Goal: Information Seeking & Learning: Learn about a topic

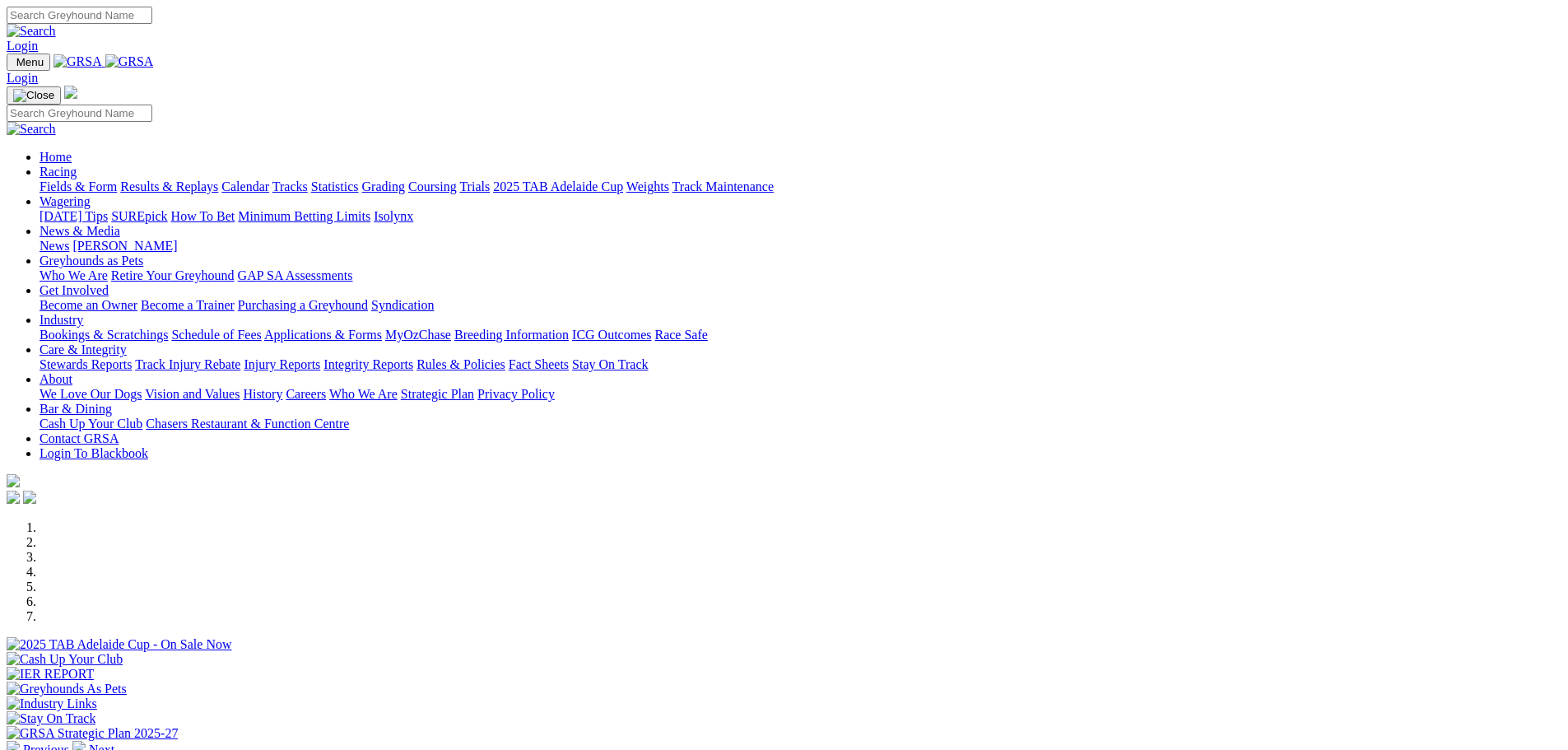
click at [70, 239] on link "News" at bounding box center [54, 246] width 30 height 14
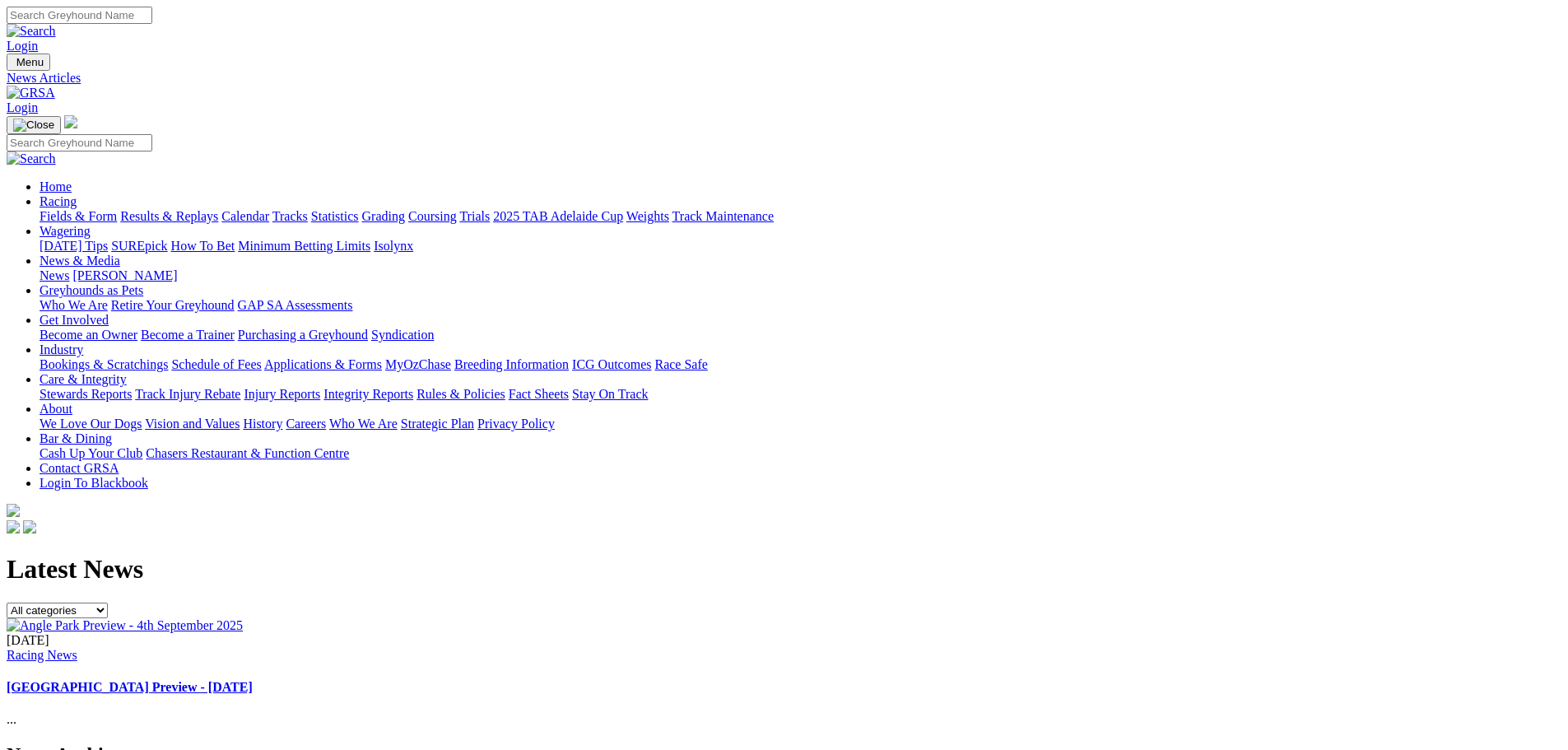
click at [108, 603] on select "All categories Racing News Media Releases Features Club News Stewards News Welf…" at bounding box center [57, 611] width 101 height 15
select select "Features"
click at [108, 603] on select "All categories Racing News Media Releases Features Club News Stewards News Welf…" at bounding box center [57, 611] width 101 height 15
select select "Features"
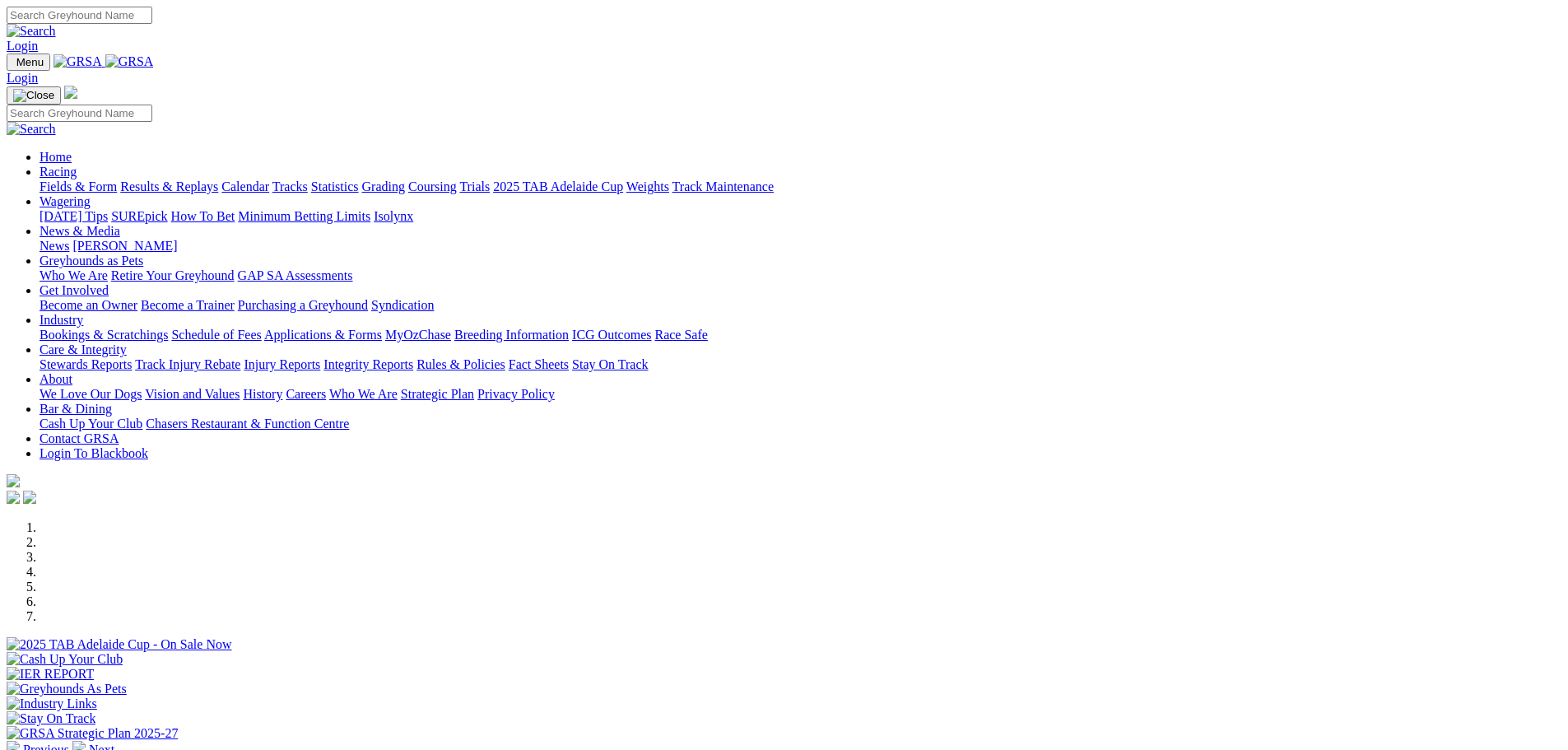
drag, startPoint x: 1331, startPoint y: 333, endPoint x: 1327, endPoint y: 308, distance: 25.3
click at [86, 742] on img at bounding box center [79, 748] width 14 height 14
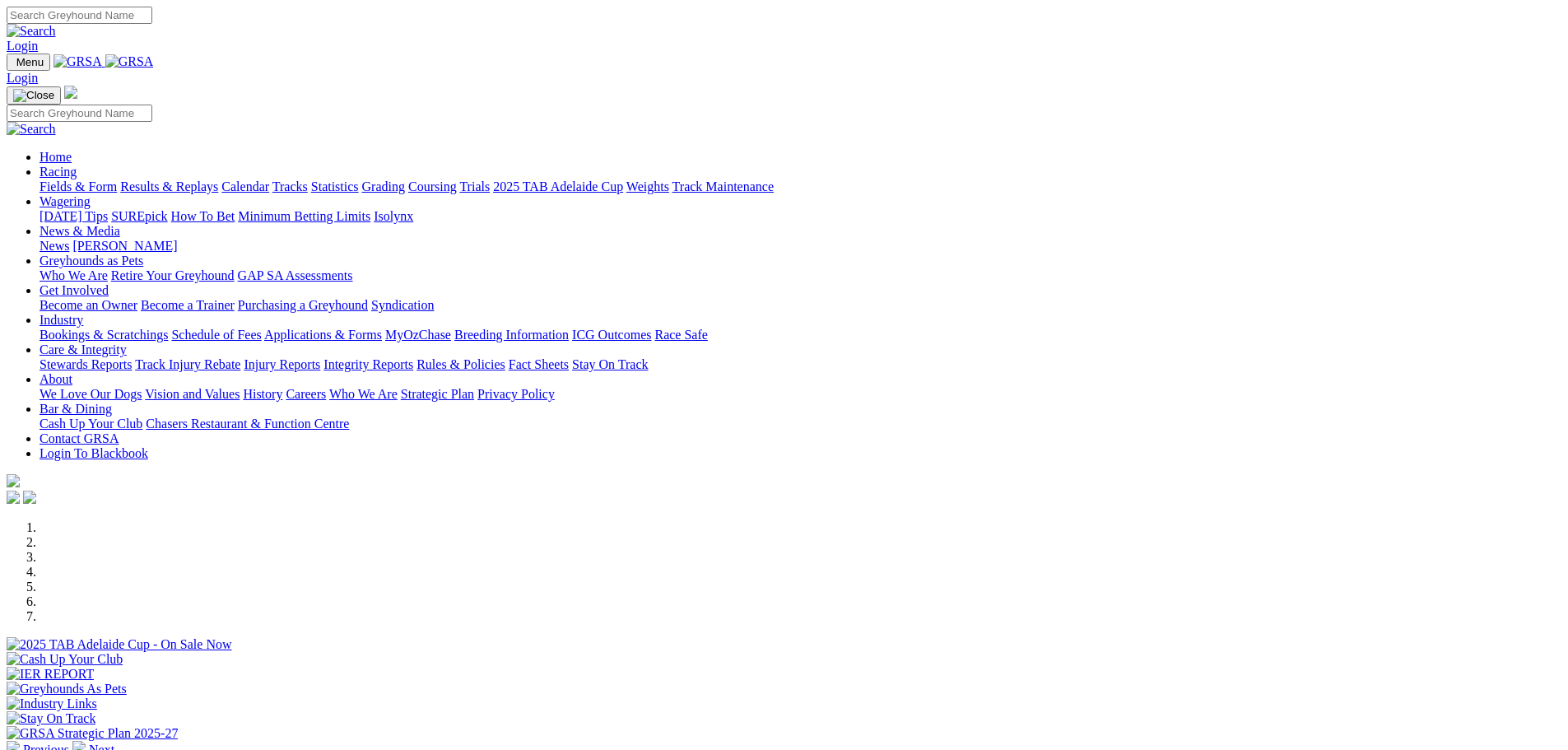
click at [86, 742] on img at bounding box center [79, 748] width 14 height 14
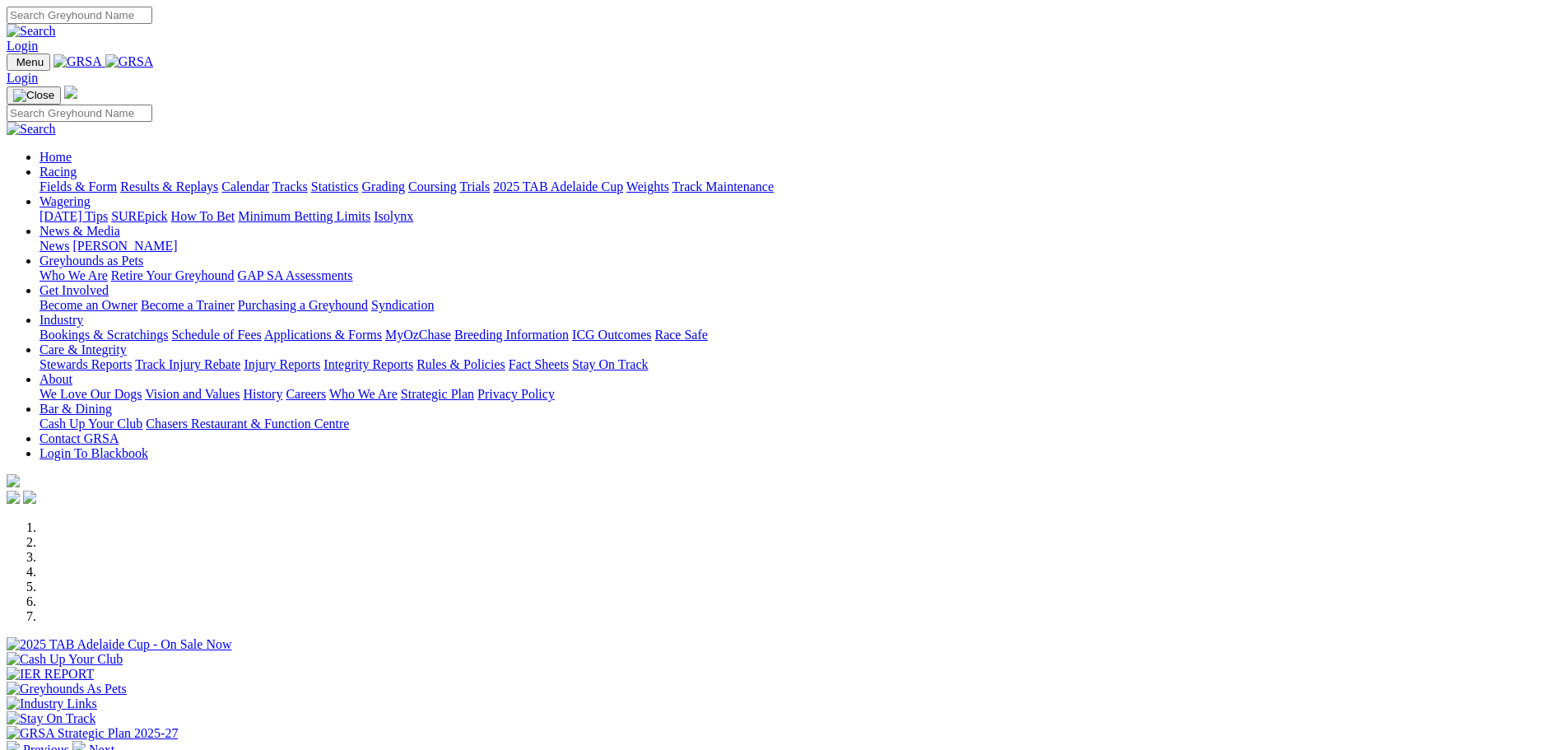
click at [76, 165] on link "Racing" at bounding box center [59, 171] width 37 height 14
click at [120, 224] on link "News & Media" at bounding box center [80, 231] width 81 height 14
click at [177, 239] on link "[PERSON_NAME]" at bounding box center [124, 246] width 104 height 14
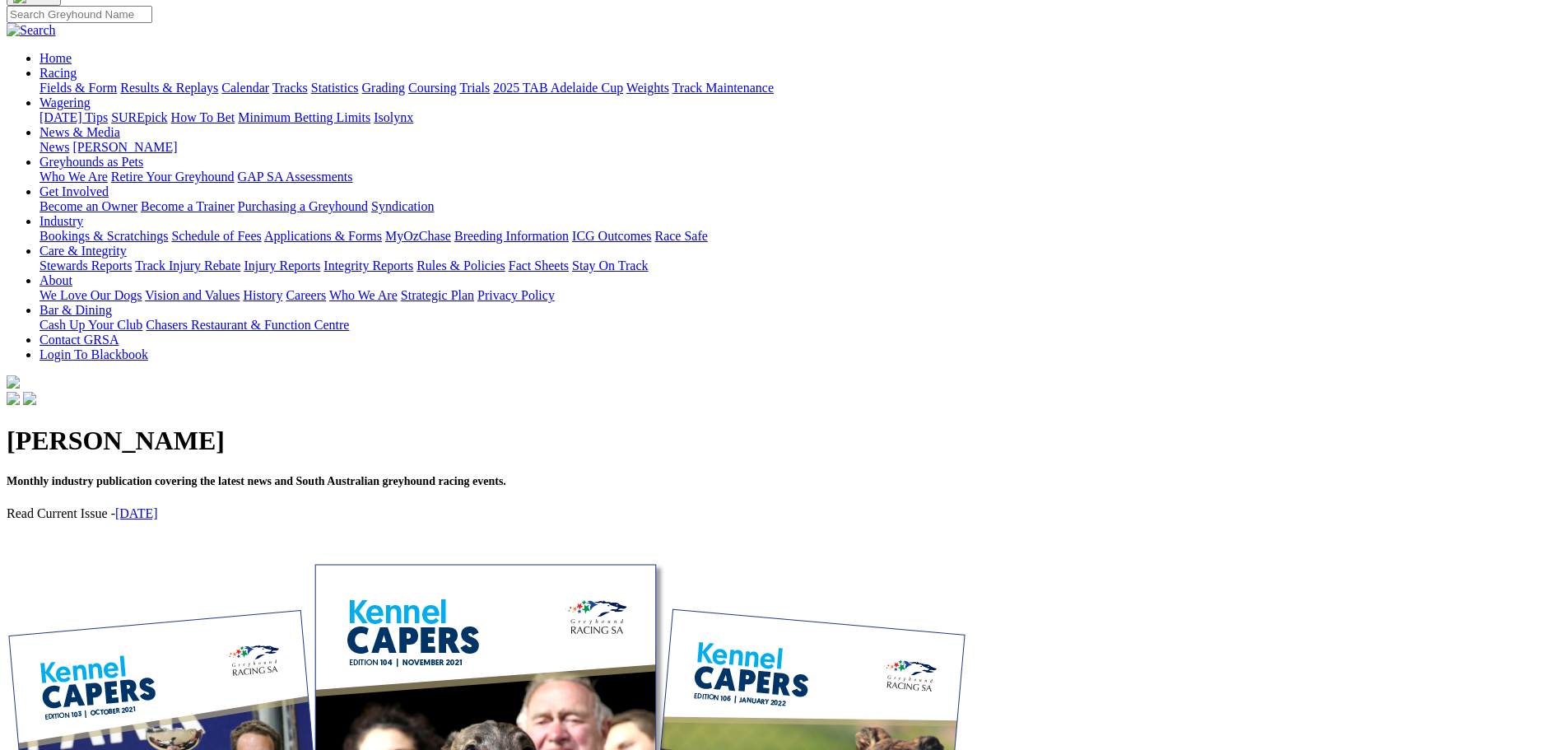
scroll to position [165, 0]
